Goal: Task Accomplishment & Management: Use online tool/utility

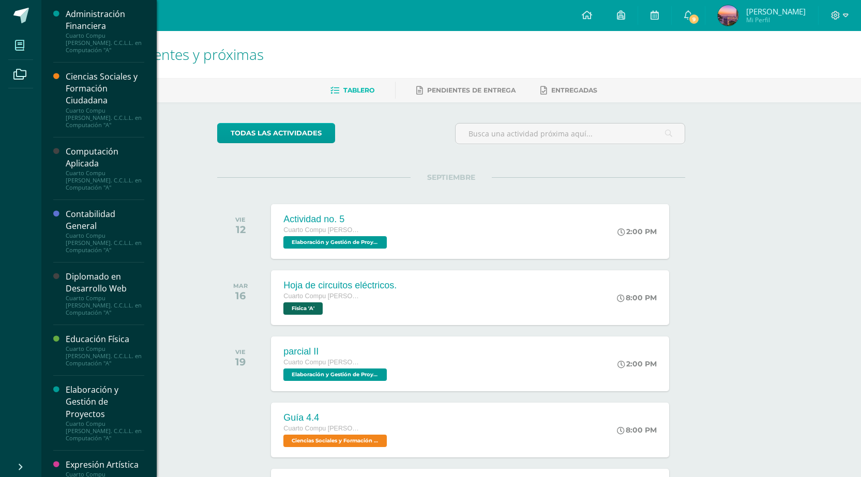
click at [17, 40] on icon at bounding box center [19, 45] width 9 height 10
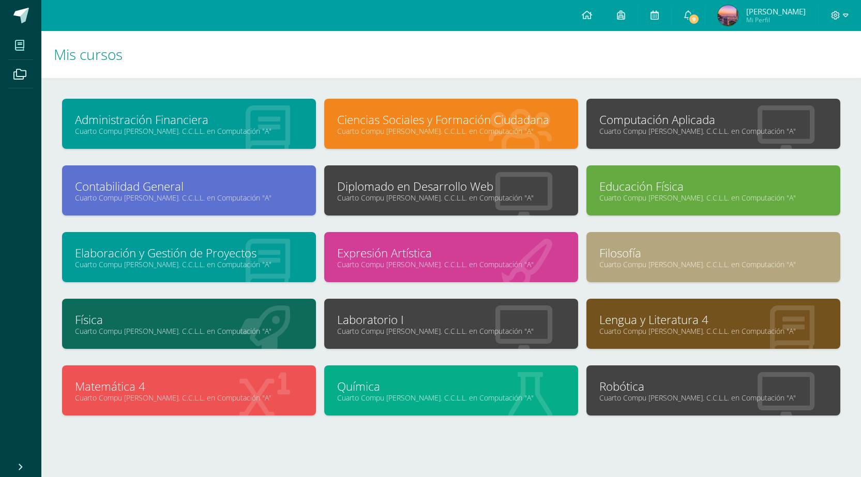
click at [662, 128] on link "Cuarto Compu [PERSON_NAME]. C.C.L.L. en Computación "A"" at bounding box center [713, 131] width 228 height 10
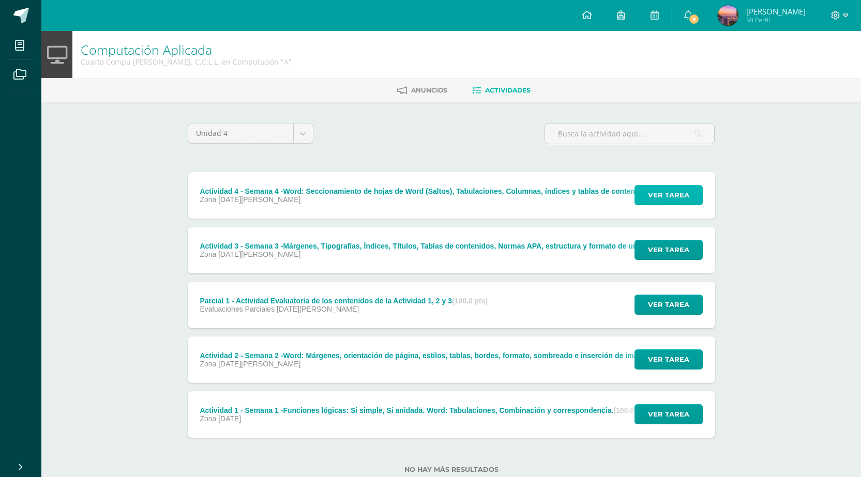
click at [652, 190] on span "Ver tarea" at bounding box center [668, 195] width 41 height 19
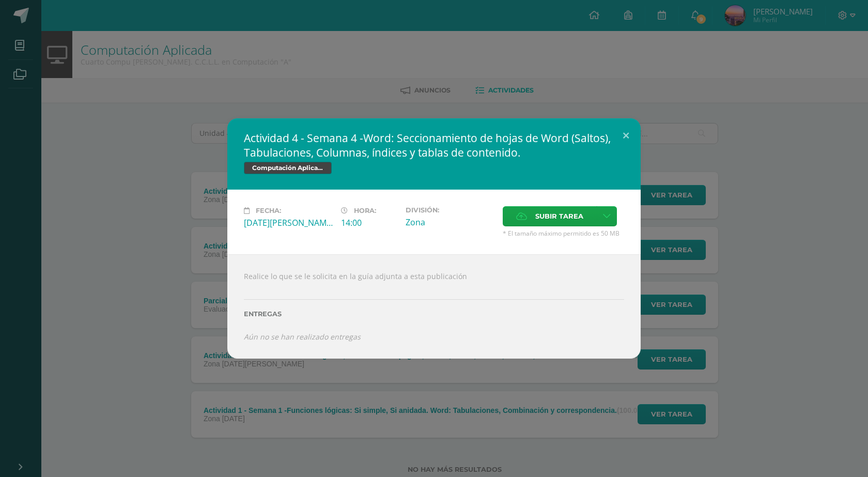
click at [820, 117] on div "Actividad 4 - Semana 4 -Word: Seccionamiento de hojas de Word (Saltos), Tabulac…" at bounding box center [434, 238] width 868 height 477
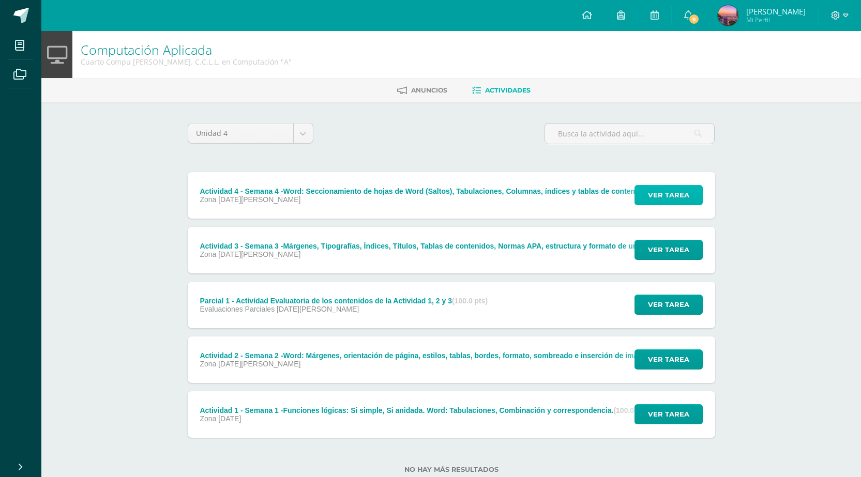
click at [664, 191] on span "Ver tarea" at bounding box center [668, 195] width 41 height 19
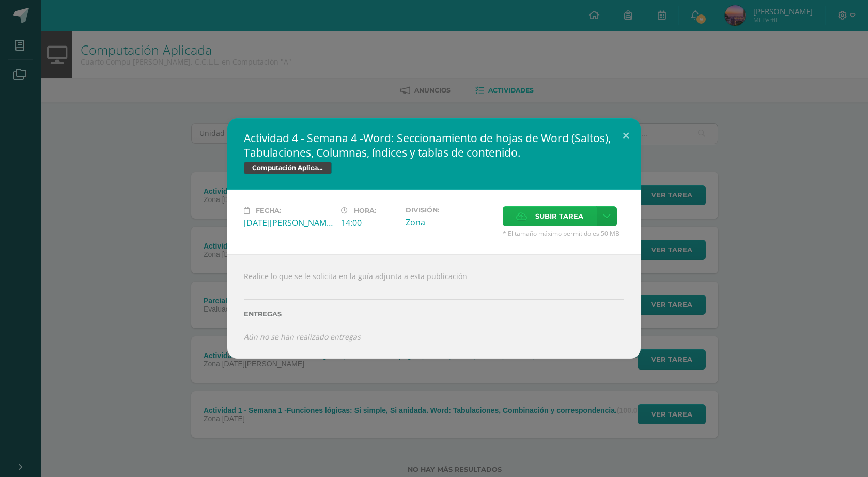
click at [558, 213] on span "Subir tarea" at bounding box center [559, 216] width 48 height 19
click at [0, 0] on input "Subir tarea" at bounding box center [0, 0] width 0 height 0
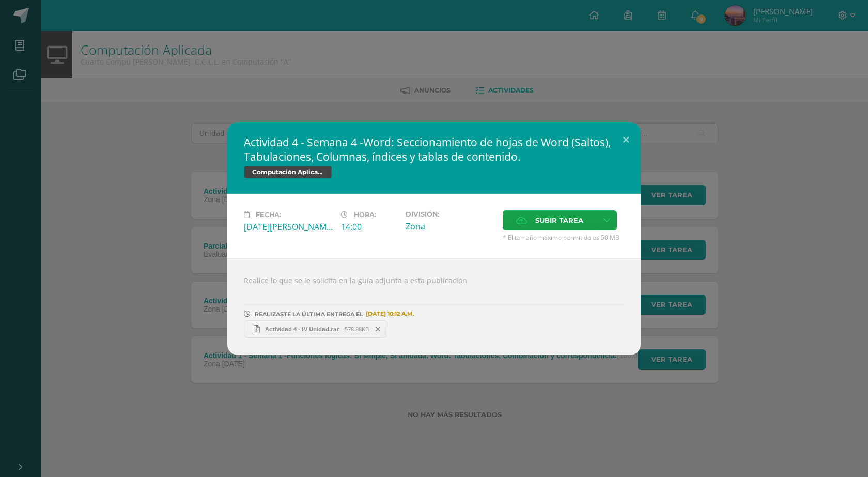
click at [662, 105] on div "Actividad 4 - Semana 4 -Word: Seccionamiento de hojas de Word (Saltos), Tabulac…" at bounding box center [434, 238] width 868 height 477
